Goal: Information Seeking & Learning: Understand process/instructions

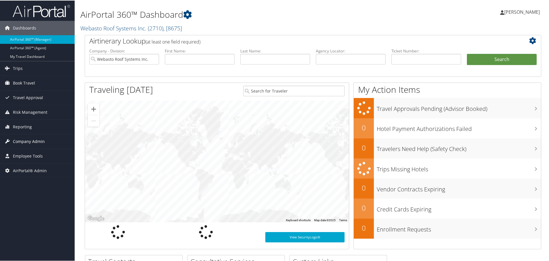
click at [29, 139] on span "Company Admin" at bounding box center [29, 141] width 32 height 14
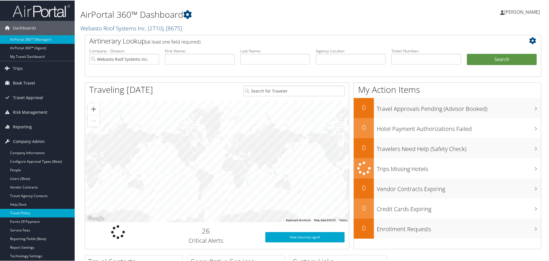
click at [33, 215] on link "Travel Policy" at bounding box center [37, 213] width 75 height 9
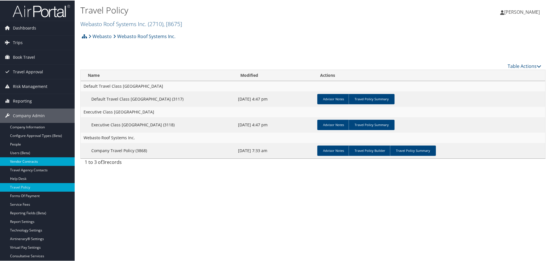
click at [33, 160] on link "Vendor Contracts" at bounding box center [37, 161] width 75 height 9
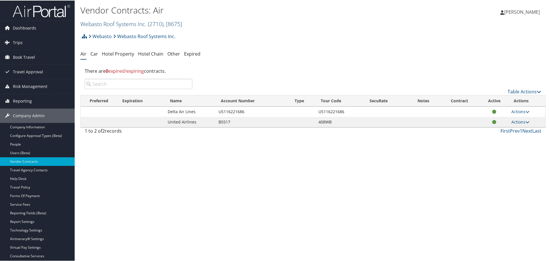
click at [113, 25] on link "Webasto Roof Systems Inc. ( 2710 ) , [ 8675 ]" at bounding box center [131, 24] width 102 height 8
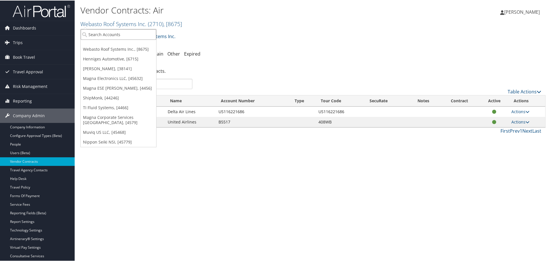
click at [111, 33] on input "search" at bounding box center [118, 34] width 75 height 11
click at [93, 33] on input "search" at bounding box center [118, 34] width 75 height 11
type input "1241"
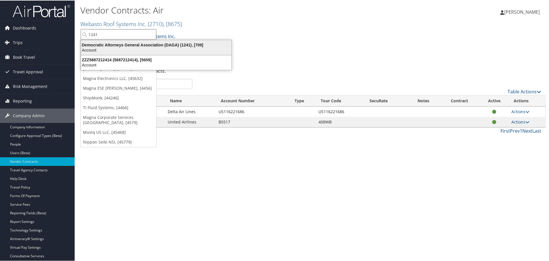
click at [103, 44] on div "Democratic Attorneys General Association (DAGA) (1241), [709]" at bounding box center [155, 44] width 157 height 5
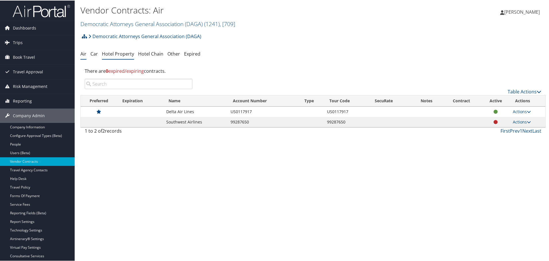
click at [119, 53] on link "Hotel Property" at bounding box center [118, 53] width 32 height 6
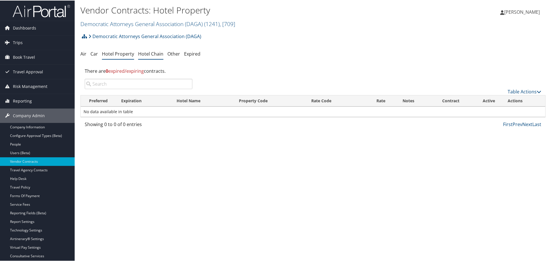
click at [146, 54] on link "Hotel Chain" at bounding box center [150, 53] width 25 height 6
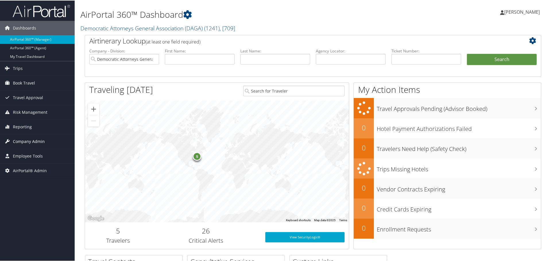
click at [36, 140] on span "Company Admin" at bounding box center [29, 141] width 32 height 14
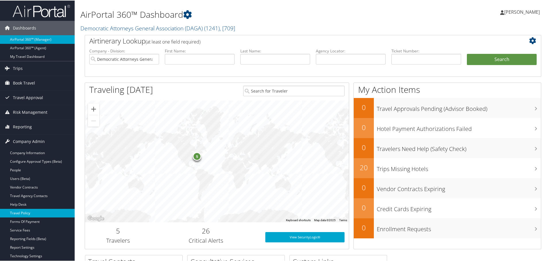
click at [39, 211] on link "Travel Policy" at bounding box center [37, 213] width 75 height 9
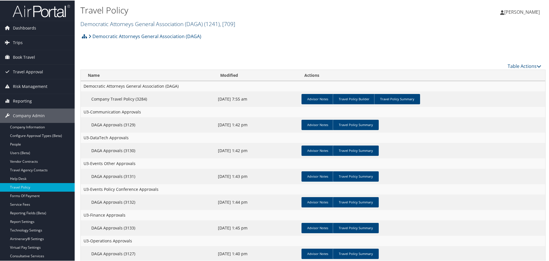
click at [124, 22] on link "Democratic Attorneys General Association (DAGA) ( 1241 ) , [ 709 ]" at bounding box center [157, 24] width 155 height 8
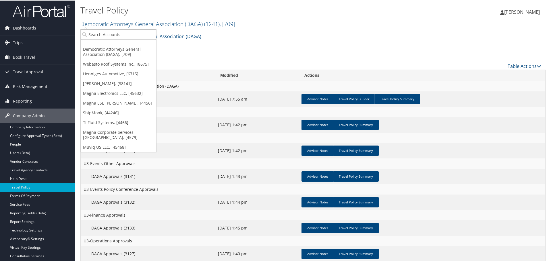
click at [113, 36] on input "search" at bounding box center [118, 34] width 75 height 11
type input "state of"
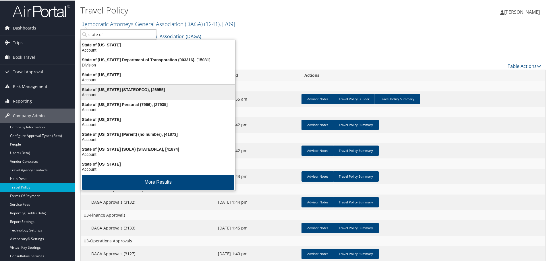
click at [110, 88] on div "State of [US_STATE] (STATEOFCO), [26955]" at bounding box center [157, 89] width 161 height 5
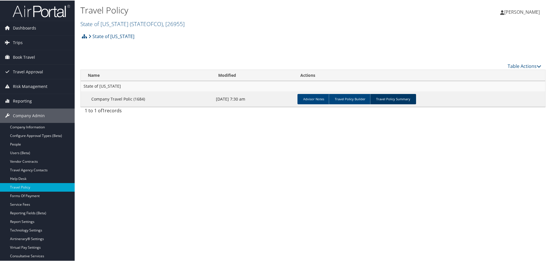
click at [384, 99] on link "Travel Policy Summary" at bounding box center [393, 99] width 46 height 10
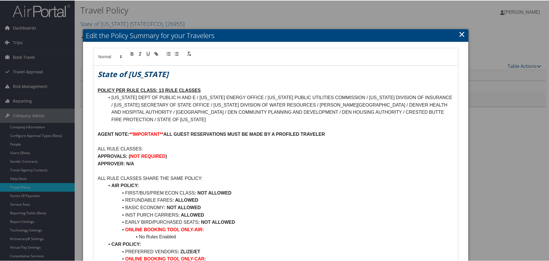
click at [458, 30] on link "×" at bounding box center [461, 33] width 7 height 11
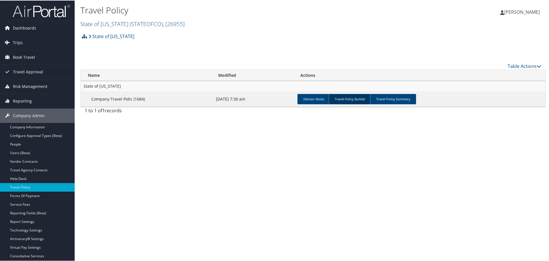
click at [345, 98] on link "Travel Policy Builder" at bounding box center [350, 99] width 42 height 10
click at [387, 95] on link "Travel Policy Summary" at bounding box center [393, 99] width 46 height 10
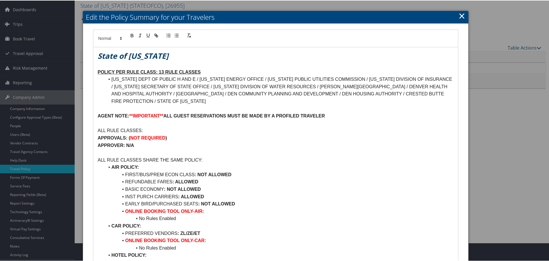
scroll to position [29, 0]
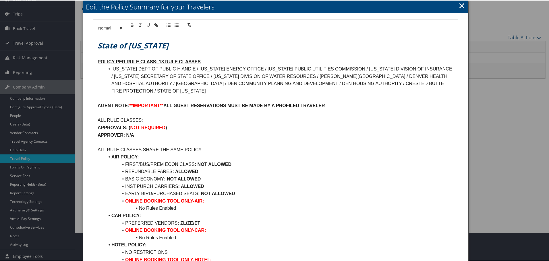
click at [312, 131] on p "APPROVER: N/A" at bounding box center [276, 134] width 356 height 7
drag, startPoint x: 288, startPoint y: 127, endPoint x: 262, endPoint y: 145, distance: 31.3
click at [262, 145] on p at bounding box center [276, 141] width 356 height 7
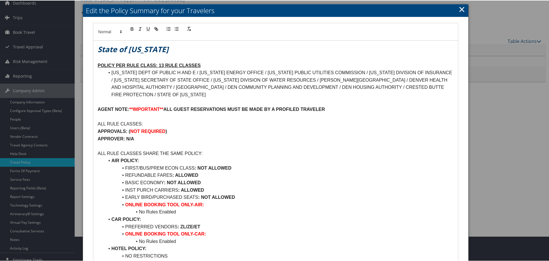
scroll to position [0, 0]
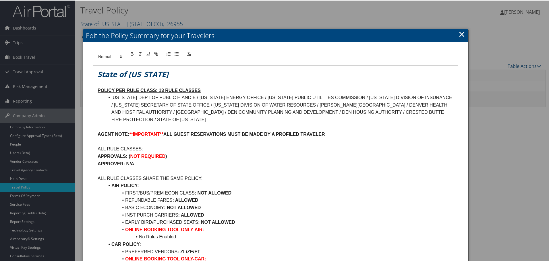
click at [345, 60] on div at bounding box center [275, 56] width 365 height 18
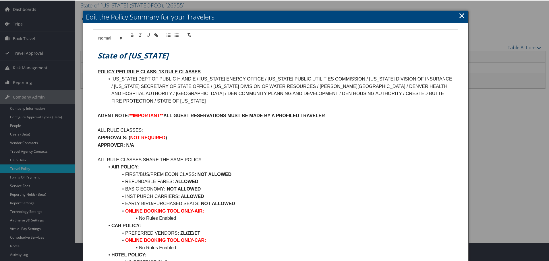
scroll to position [29, 0]
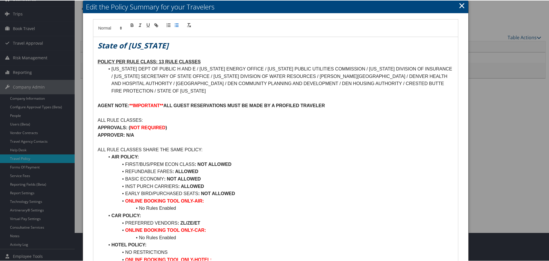
drag, startPoint x: 279, startPoint y: 70, endPoint x: 262, endPoint y: 52, distance: 24.8
click at [262, 52] on p at bounding box center [276, 53] width 356 height 7
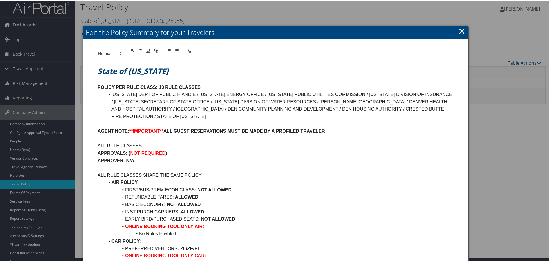
scroll to position [0, 0]
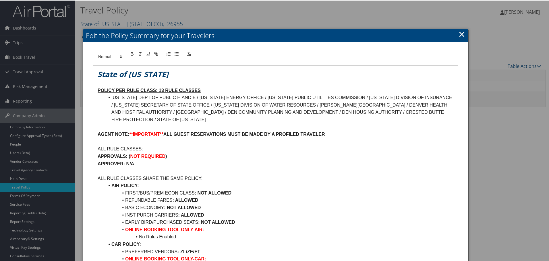
click at [263, 146] on p "ALL RULE CLASSES:" at bounding box center [276, 148] width 356 height 7
